Goal: Task Accomplishment & Management: Manage account settings

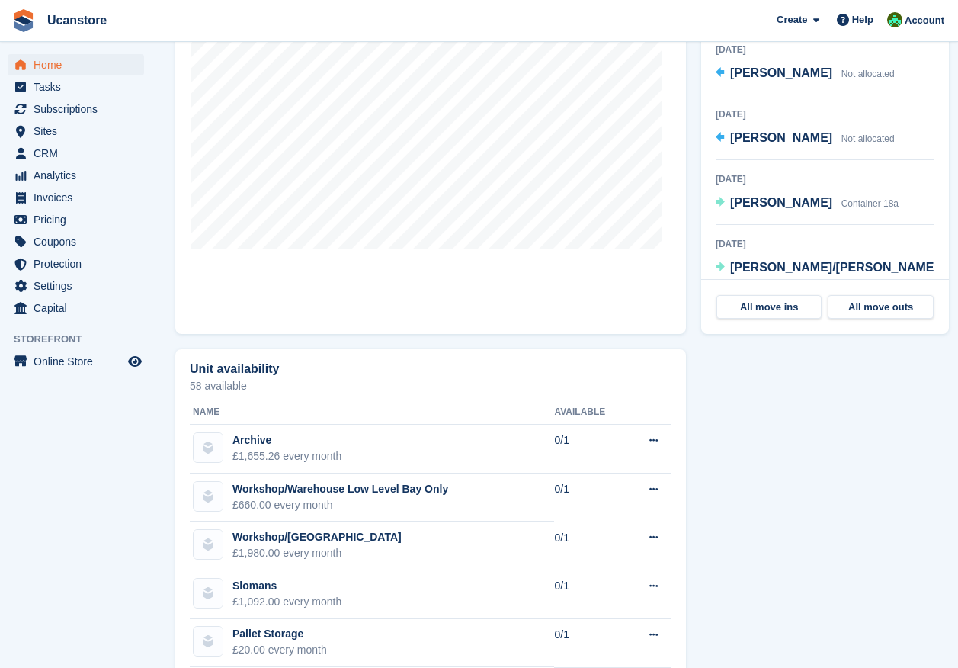
scroll to position [370, 0]
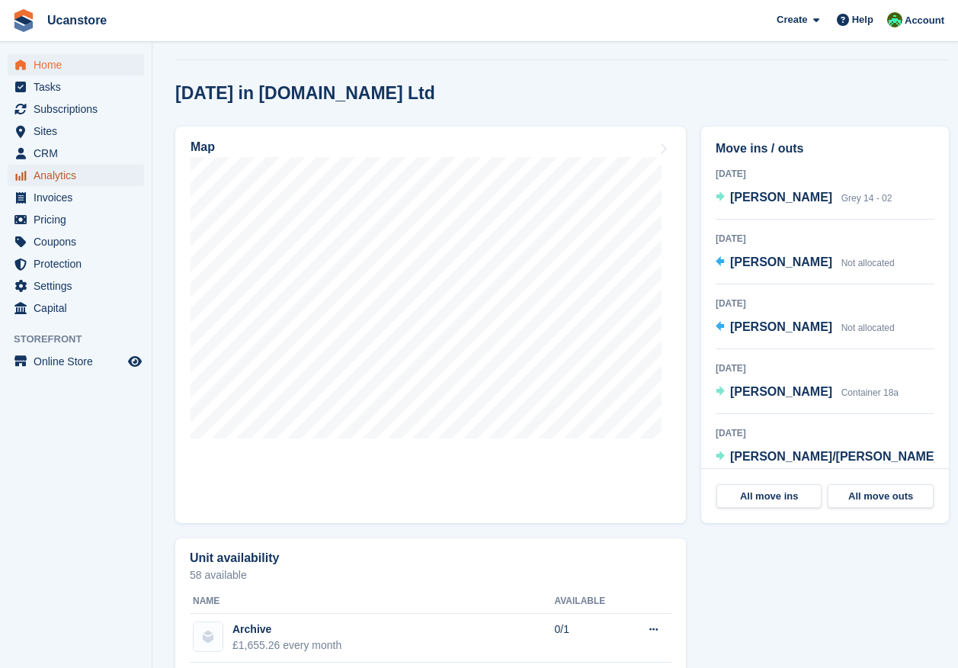
click at [56, 171] on span "Analytics" at bounding box center [79, 175] width 91 height 21
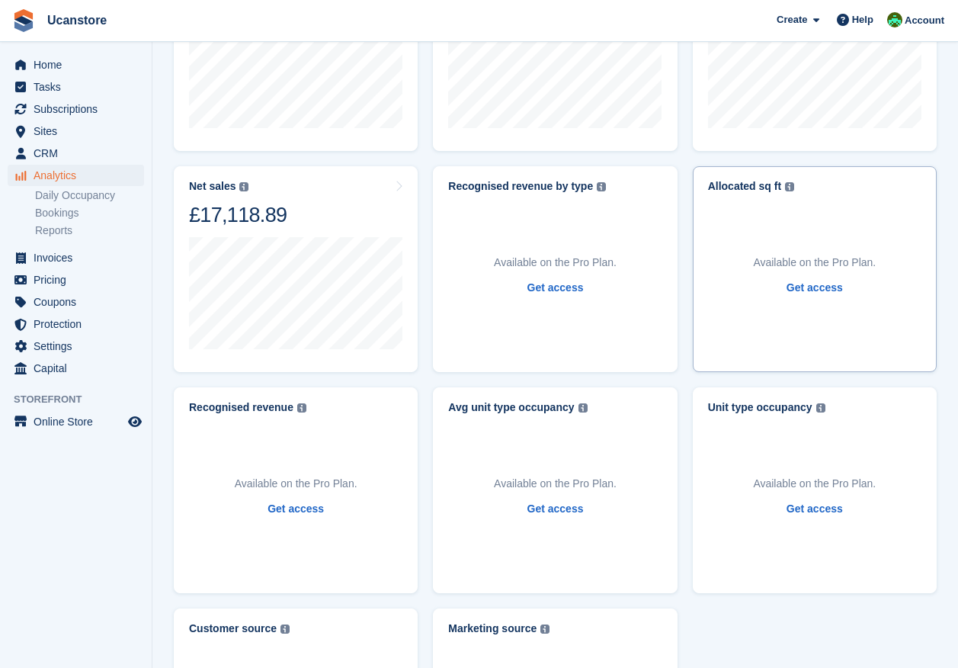
scroll to position [295, 0]
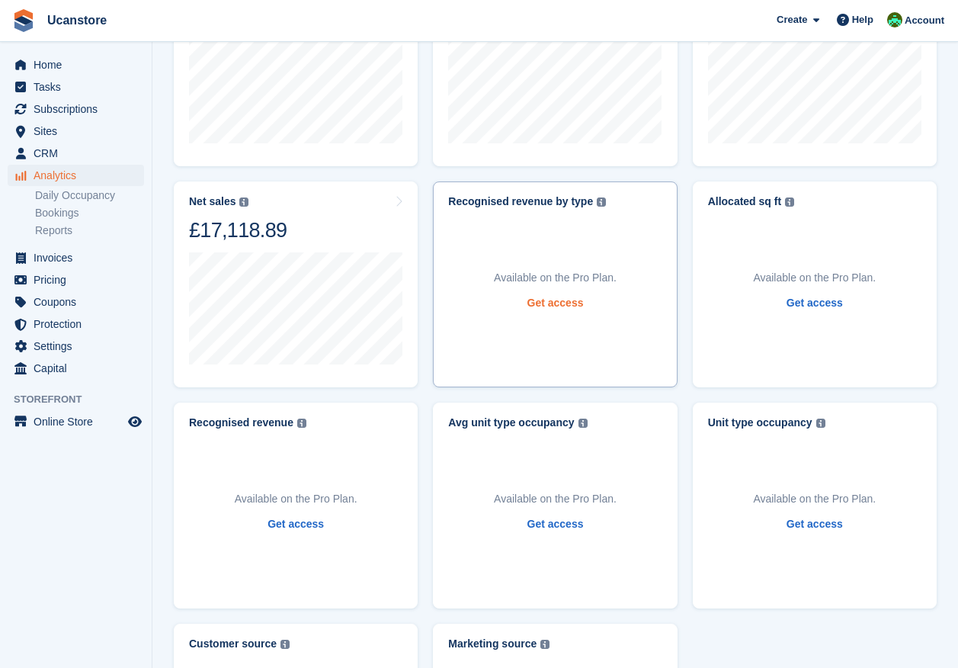
click at [576, 308] on link "Get access" at bounding box center [555, 303] width 56 height 16
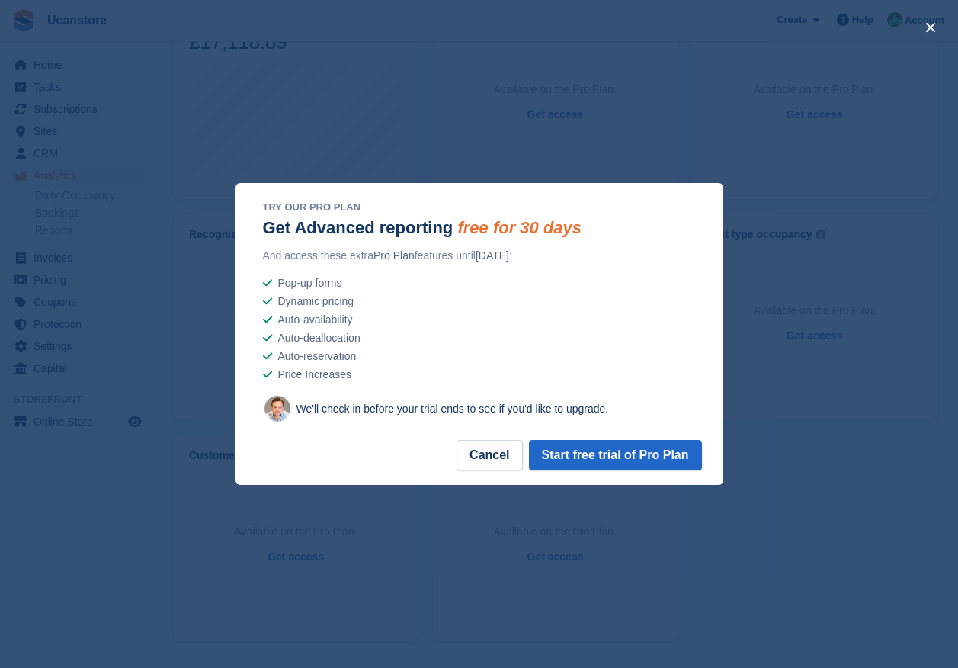
scroll to position [447, 0]
click at [500, 444] on button "Cancel" at bounding box center [490, 455] width 66 height 30
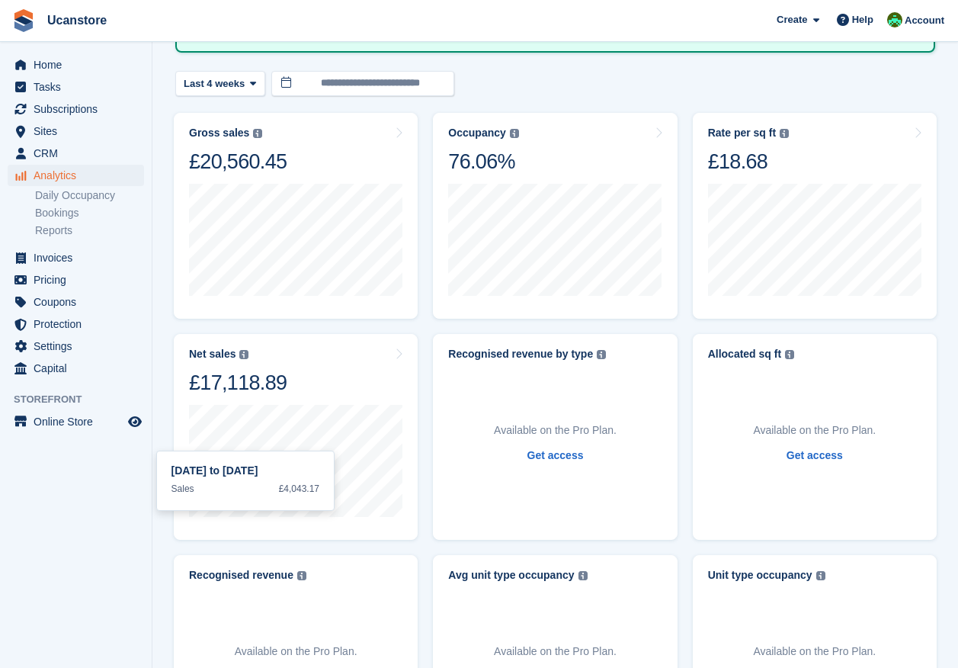
scroll to position [0, 0]
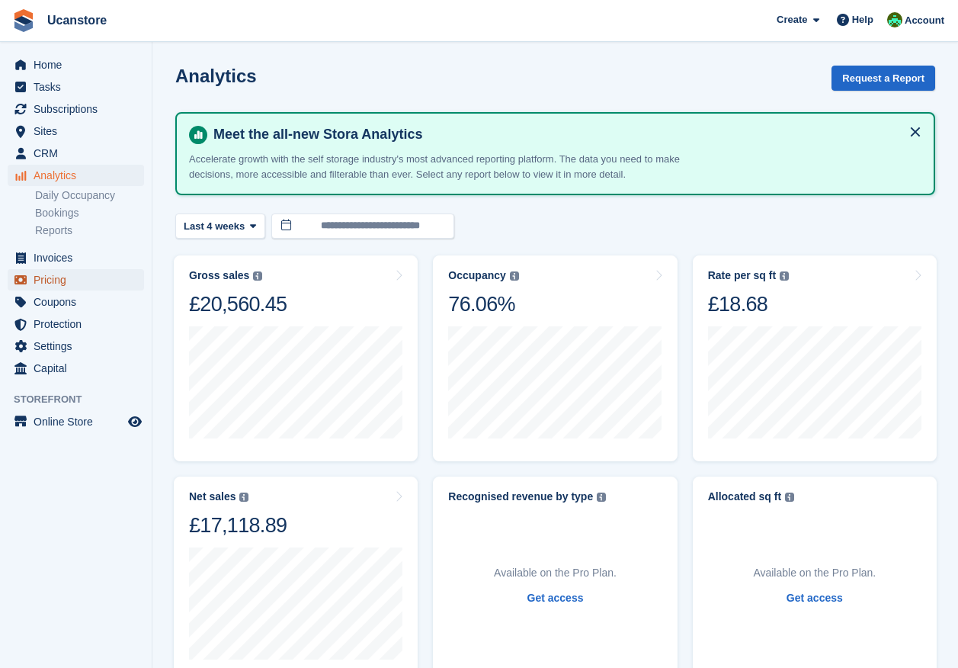
click at [62, 284] on span "Pricing" at bounding box center [79, 279] width 91 height 21
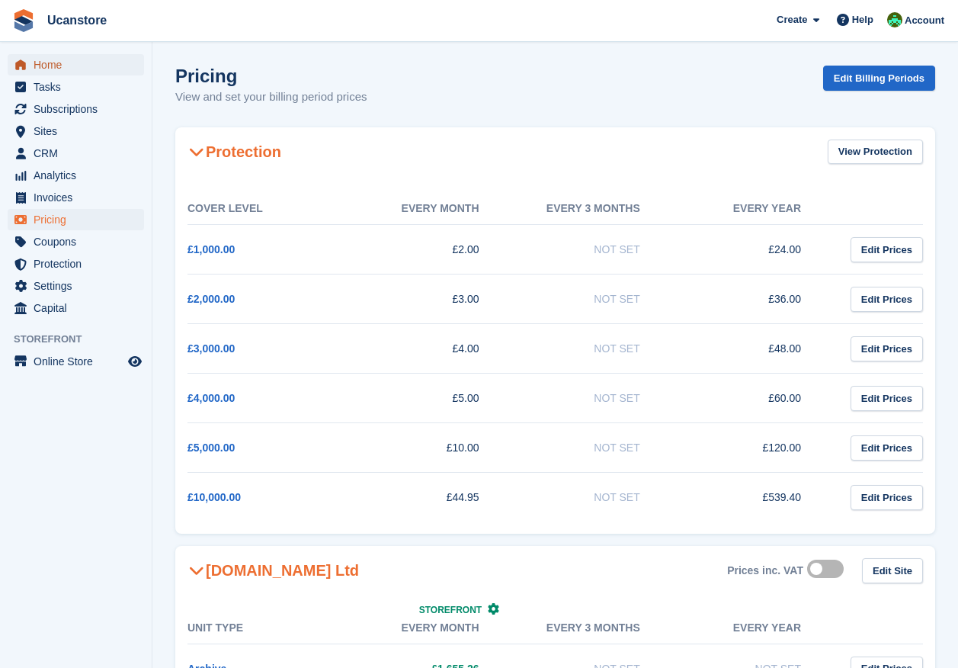
click at [45, 58] on span "Home" at bounding box center [79, 64] width 91 height 21
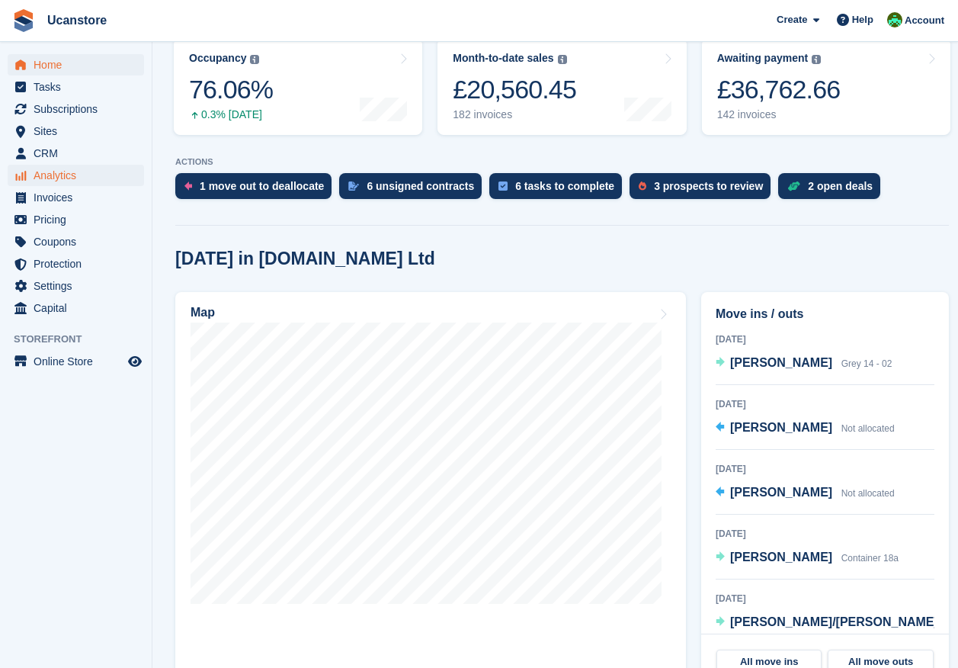
scroll to position [76, 0]
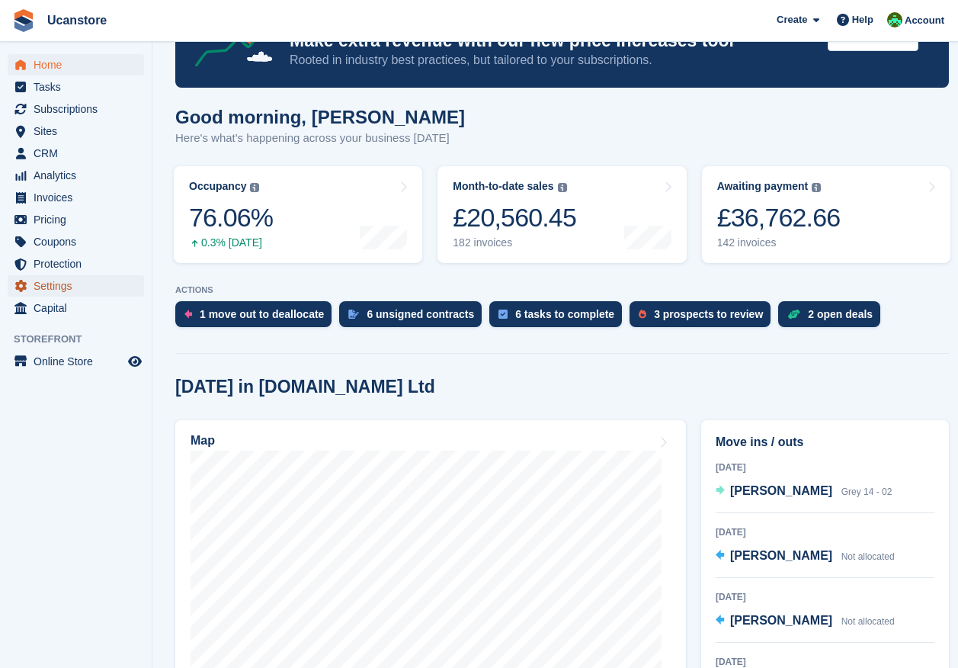
click at [53, 290] on span "Settings" at bounding box center [79, 285] width 91 height 21
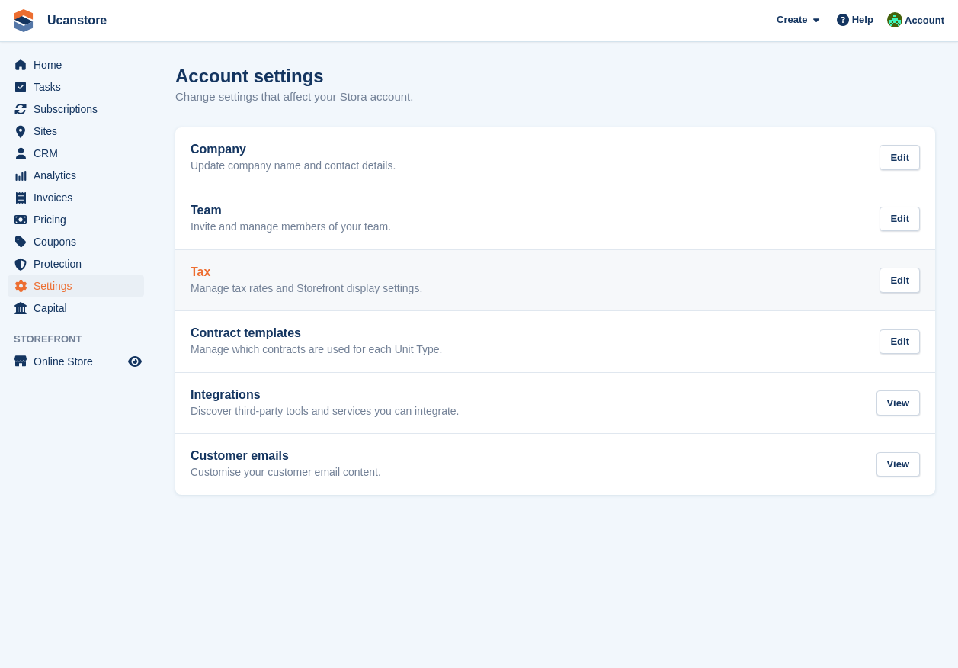
click at [535, 271] on div "Tax Manage tax rates and Storefront display settings. Edit" at bounding box center [555, 280] width 729 height 30
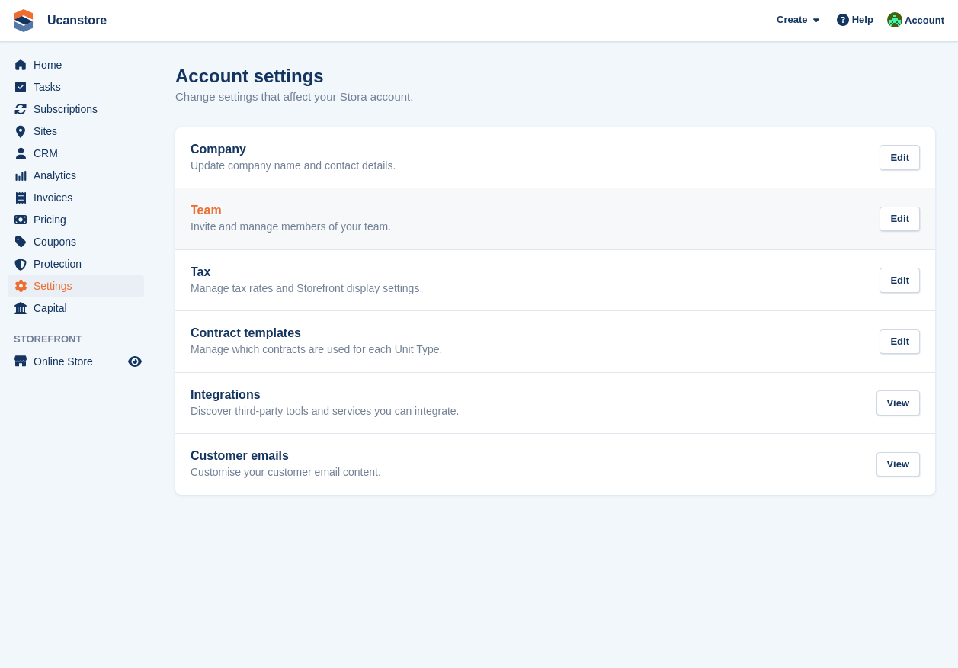
click at [590, 216] on div "Team Invite and manage members of your team. Edit" at bounding box center [555, 219] width 729 height 30
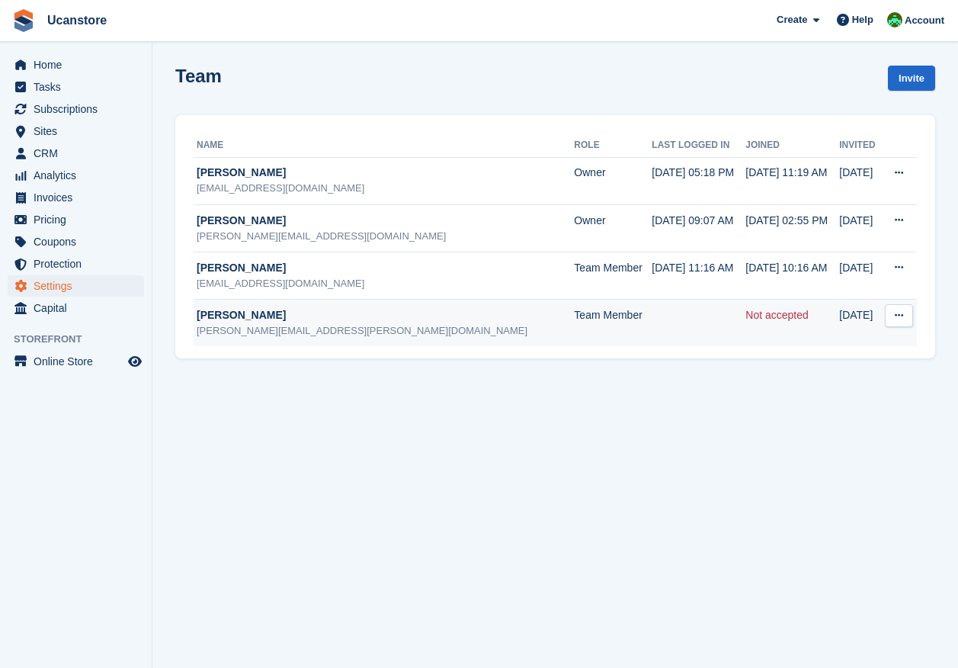
click at [903, 316] on icon at bounding box center [899, 315] width 8 height 10
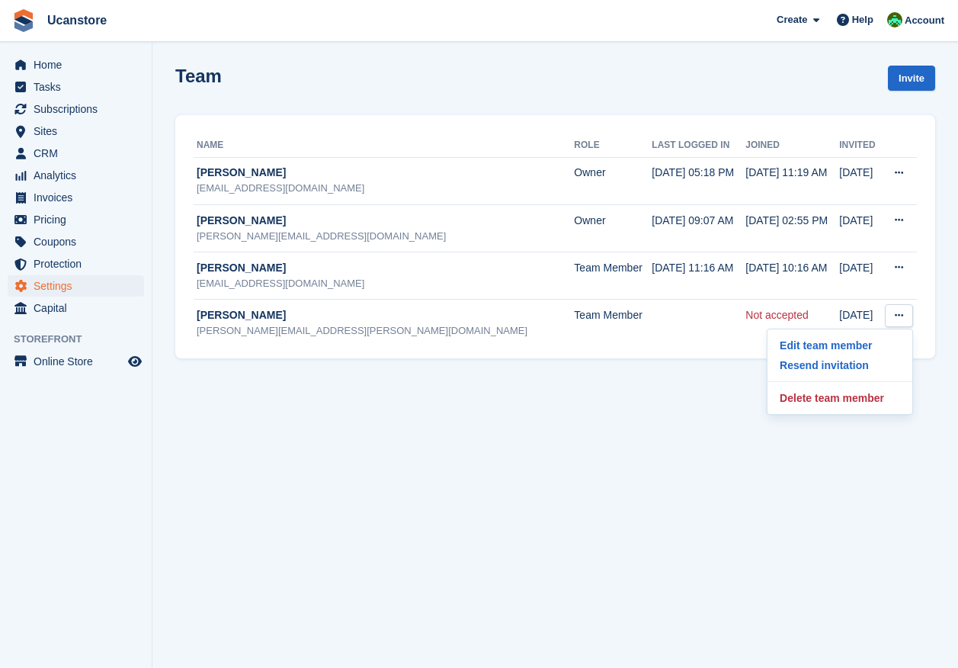
drag, startPoint x: 266, startPoint y: 512, endPoint x: 256, endPoint y: 508, distance: 10.9
click at [268, 511] on section "Team Invite Name Role Last logged in Joined Invited John Johns jj@ucanstore.com…" at bounding box center [555, 334] width 806 height 668
click at [50, 56] on span "Home" at bounding box center [79, 64] width 91 height 21
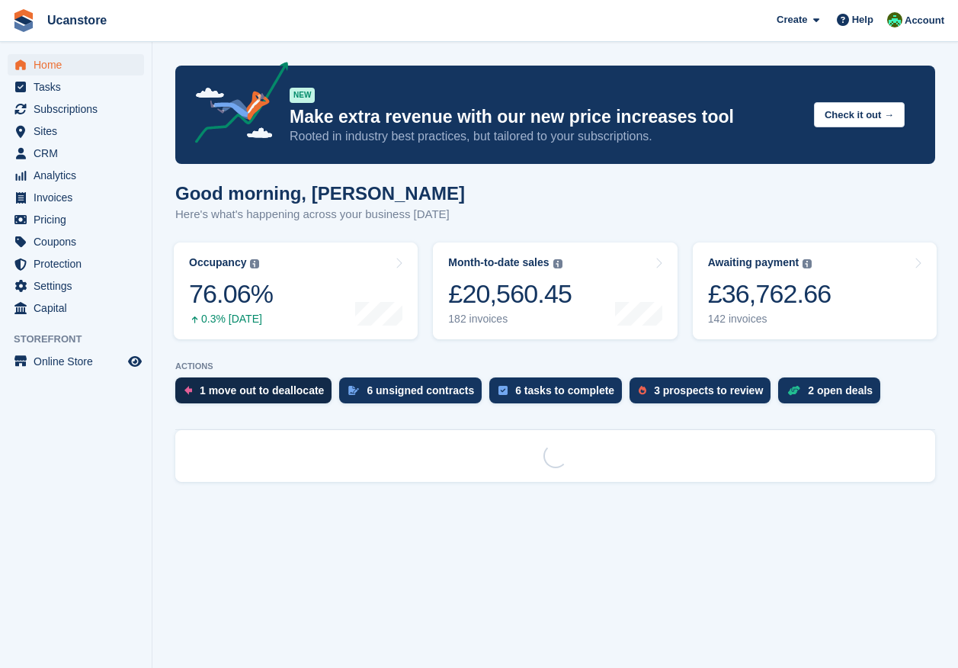
click at [261, 382] on div "1 move out to deallocate" at bounding box center [253, 390] width 156 height 26
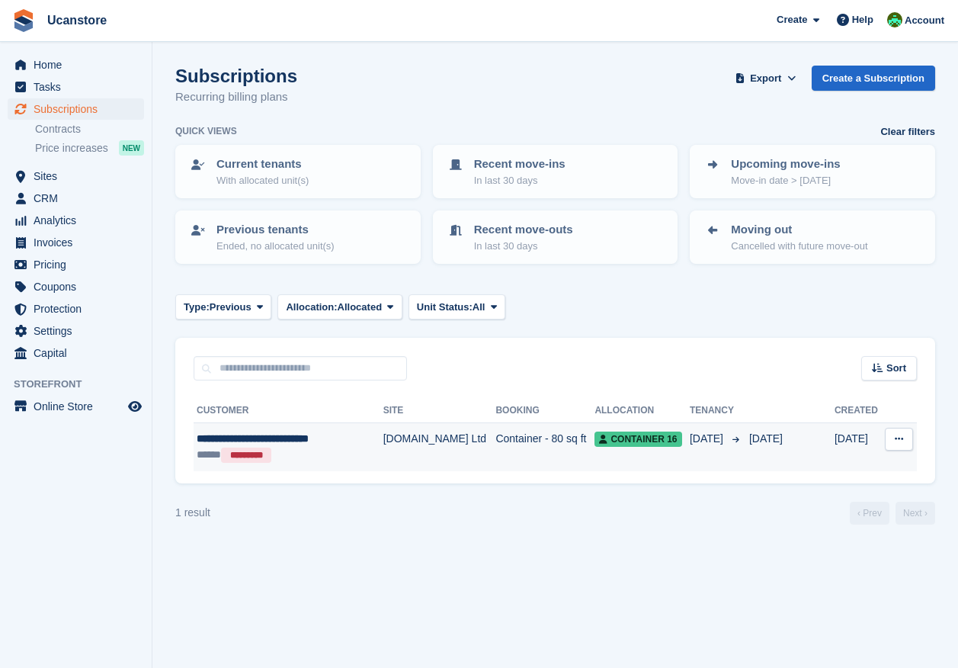
click at [897, 444] on button at bounding box center [899, 439] width 28 height 23
click at [543, 436] on td "Container - 80 sq ft" at bounding box center [544, 447] width 99 height 48
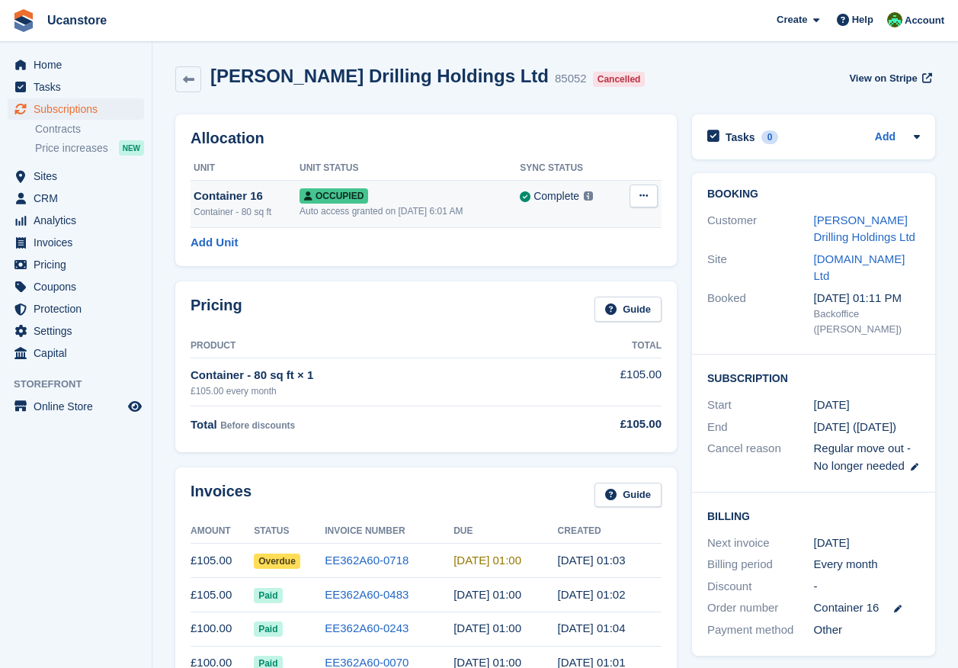
click at [638, 198] on button at bounding box center [644, 195] width 28 height 23
click at [548, 282] on p "Deallocate" at bounding box center [584, 278] width 133 height 20
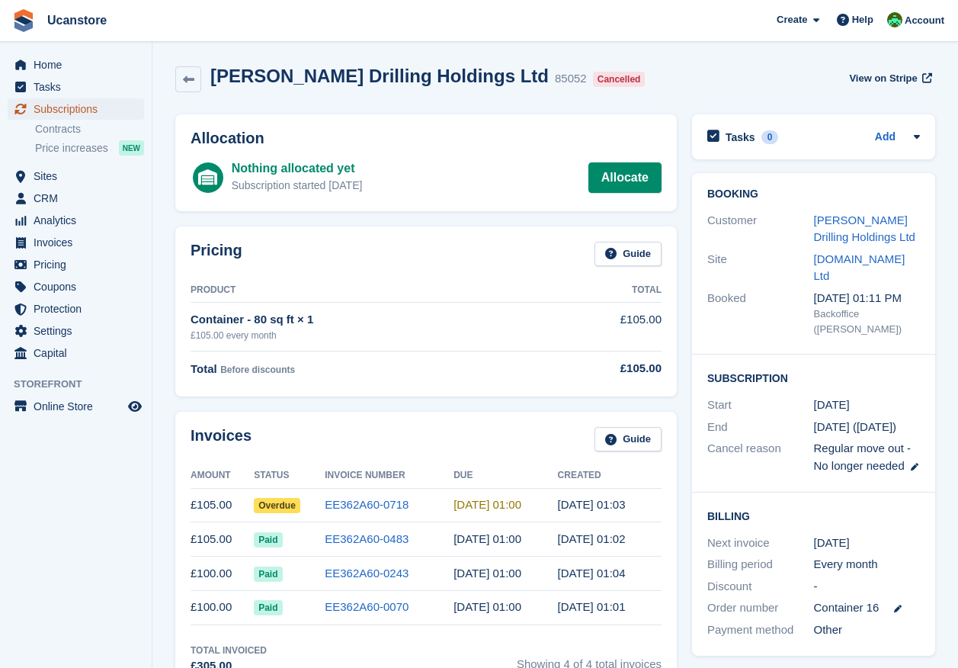
click at [89, 108] on span "Subscriptions" at bounding box center [79, 108] width 91 height 21
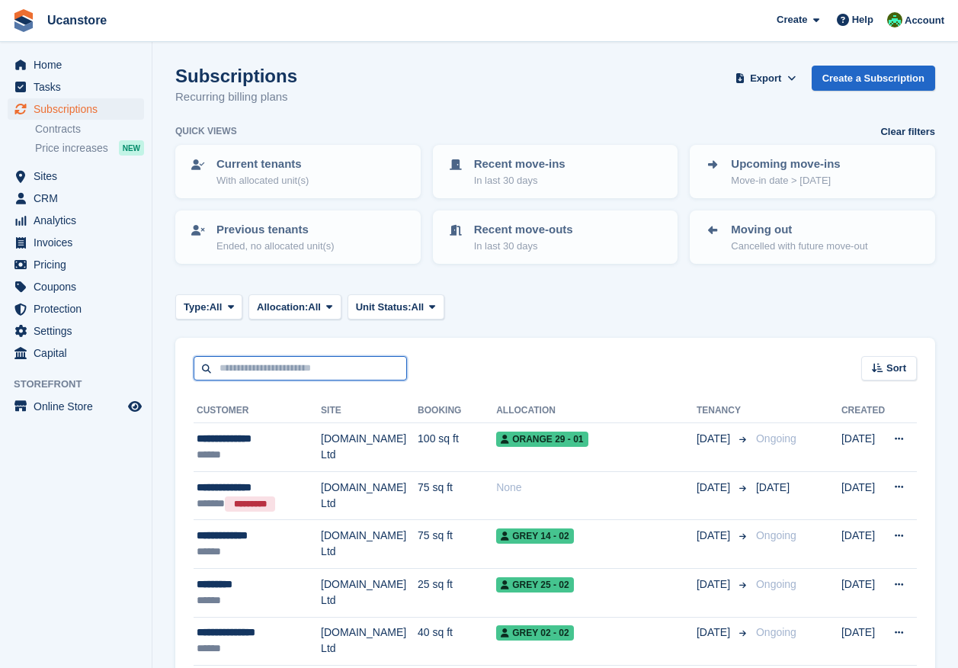
click at [303, 361] on input "text" at bounding box center [300, 368] width 213 height 25
type input "*****"
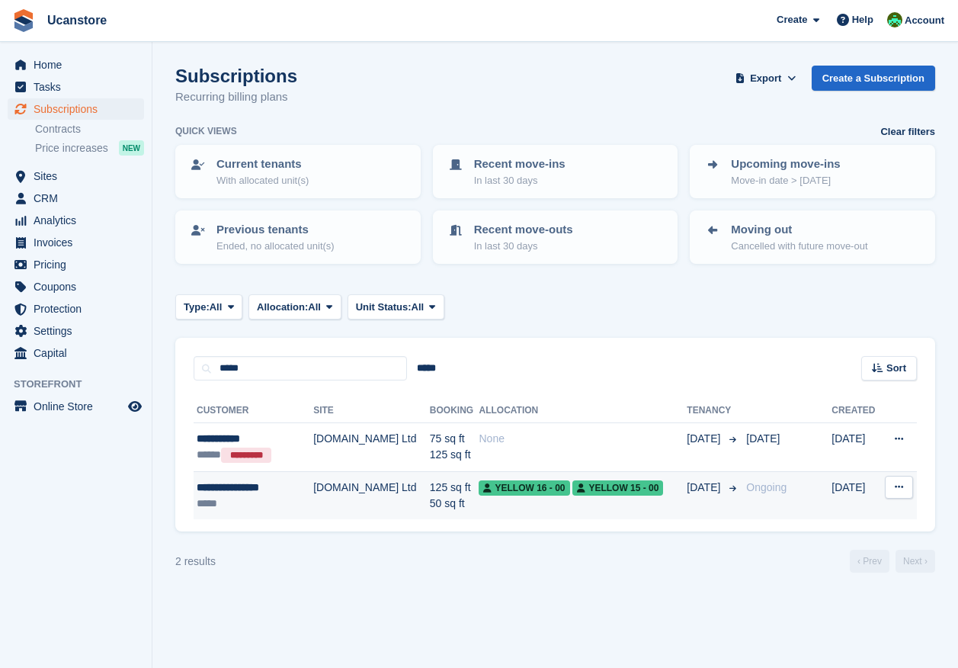
click at [313, 494] on td "[DOMAIN_NAME] Ltd" at bounding box center [371, 495] width 117 height 48
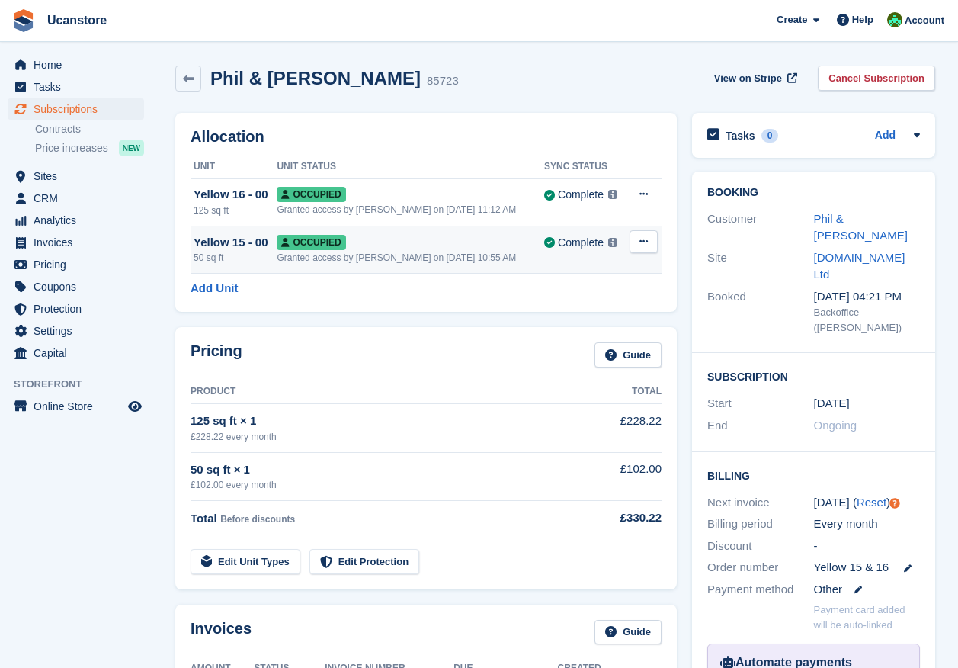
click at [467, 244] on div "Occupied" at bounding box center [411, 242] width 268 height 16
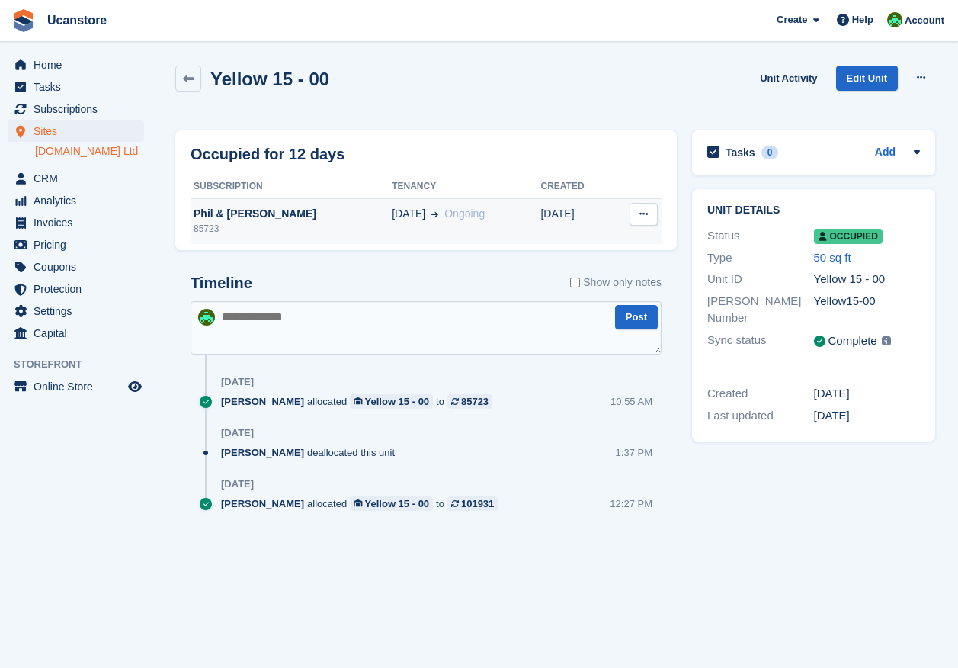
click at [641, 217] on icon at bounding box center [643, 214] width 8 height 10
click at [193, 82] on icon at bounding box center [188, 78] width 11 height 11
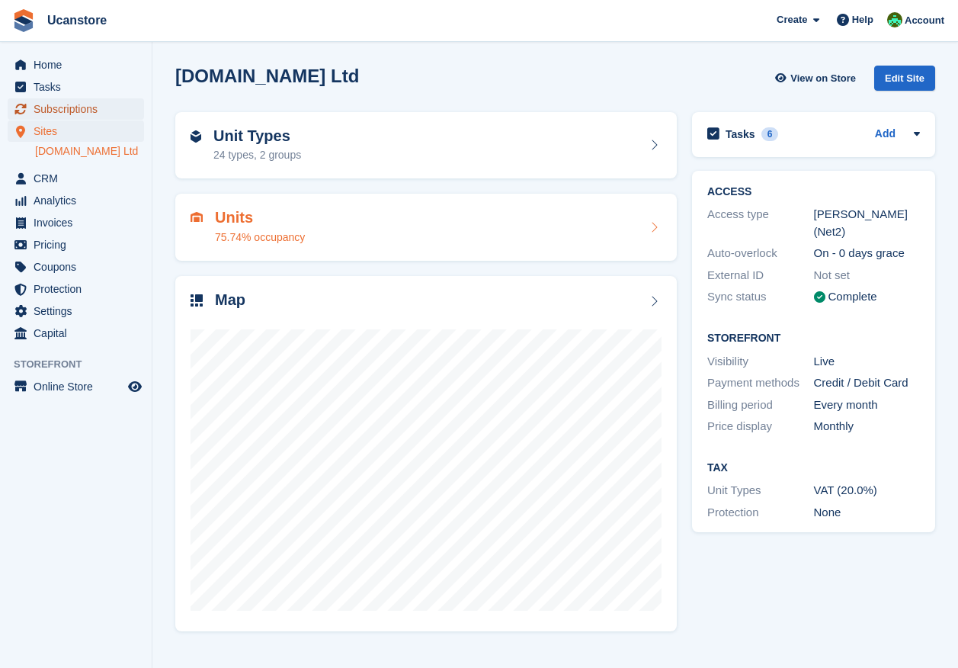
click at [70, 110] on span "Subscriptions" at bounding box center [79, 108] width 91 height 21
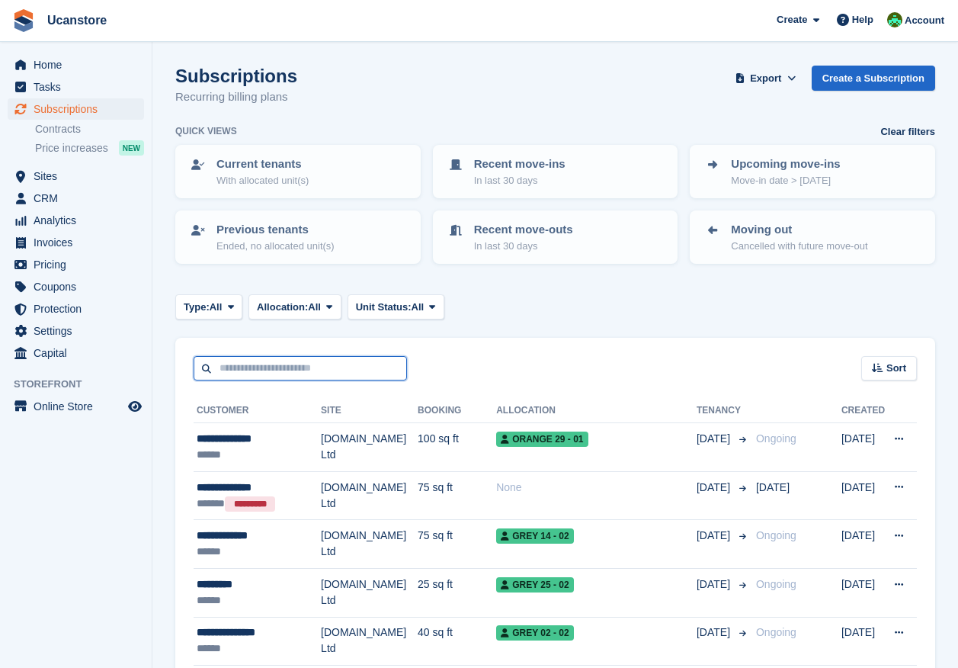
click at [262, 365] on input "text" at bounding box center [300, 368] width 213 height 25
type input "*****"
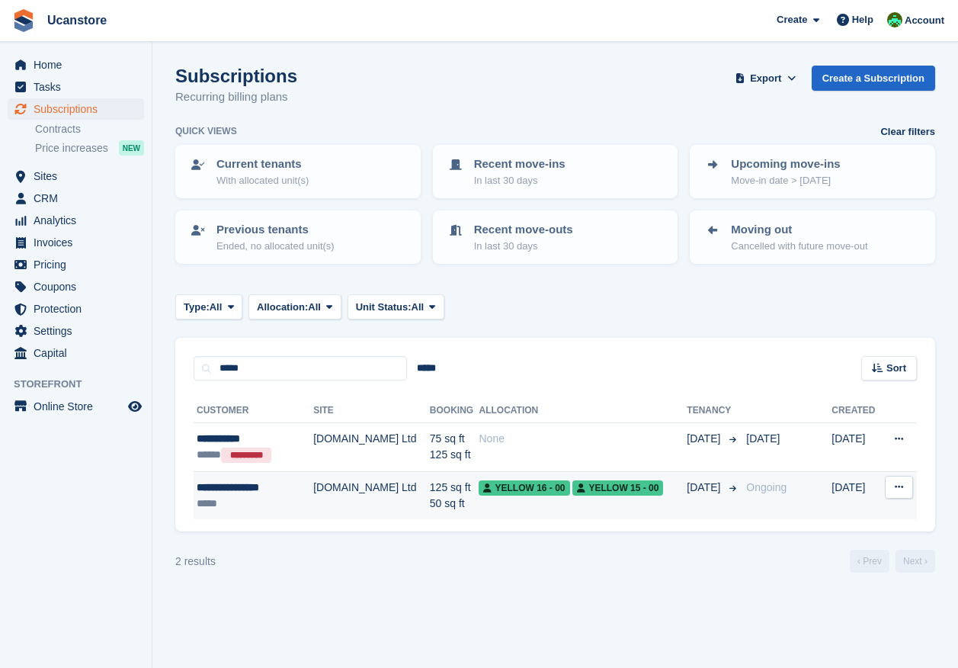
click at [277, 495] on div "*****" at bounding box center [248, 503] width 103 height 16
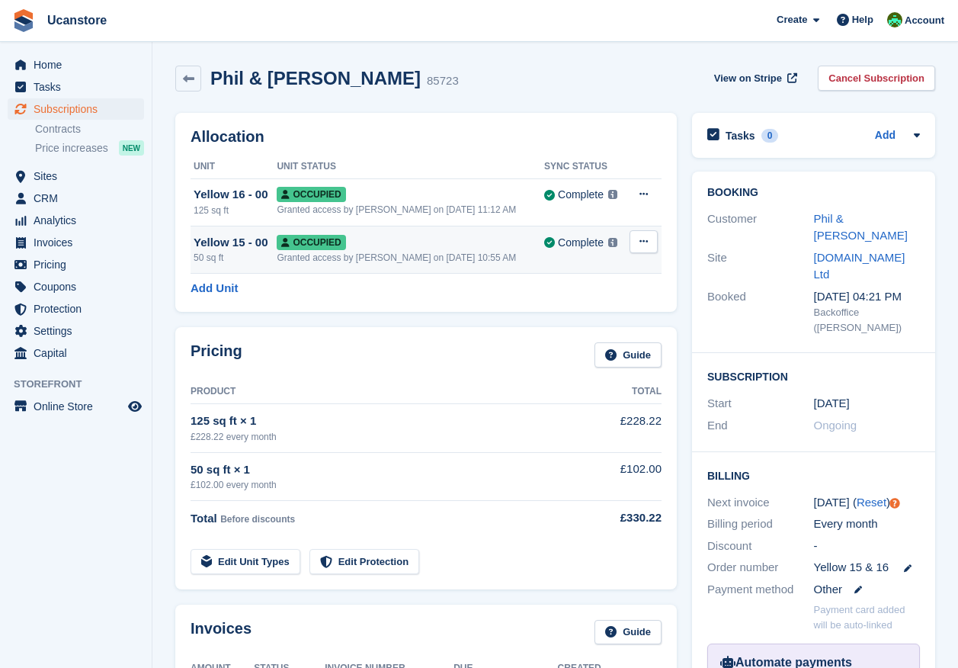
click at [640, 241] on icon at bounding box center [643, 241] width 8 height 10
click at [556, 325] on p "Deallocate" at bounding box center [584, 324] width 133 height 20
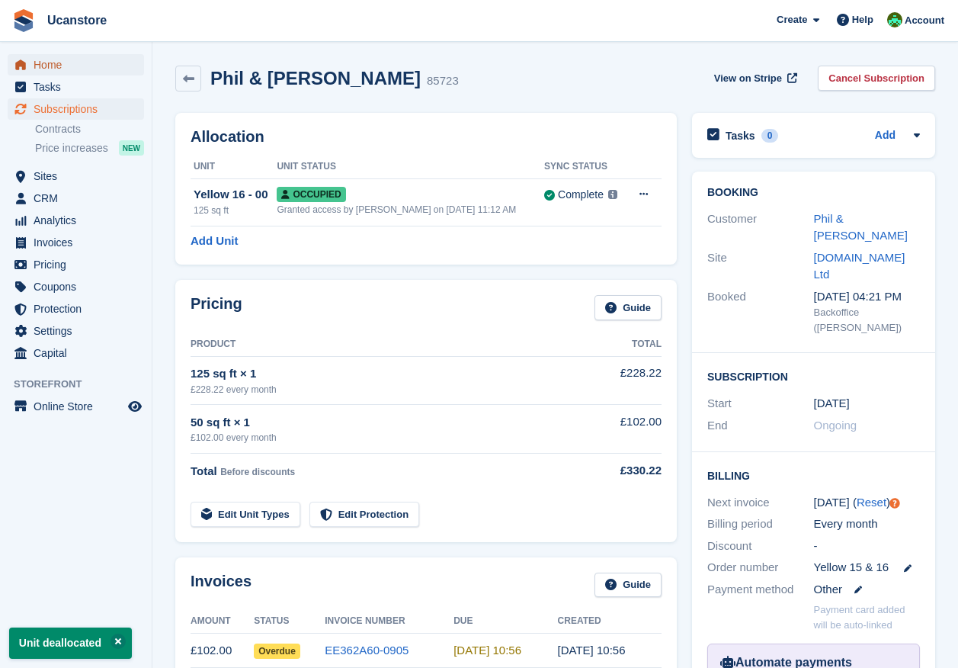
click at [40, 66] on span "Home" at bounding box center [79, 64] width 91 height 21
